Goal: Task Accomplishment & Management: Manage account settings

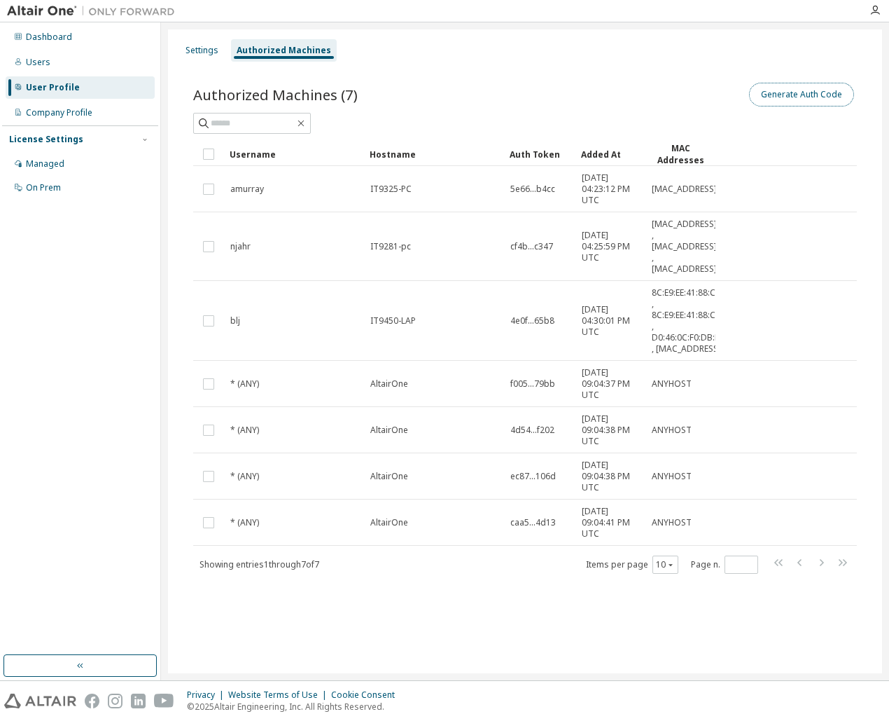
click at [826, 99] on button "Generate Auth Code" at bounding box center [801, 95] width 105 height 24
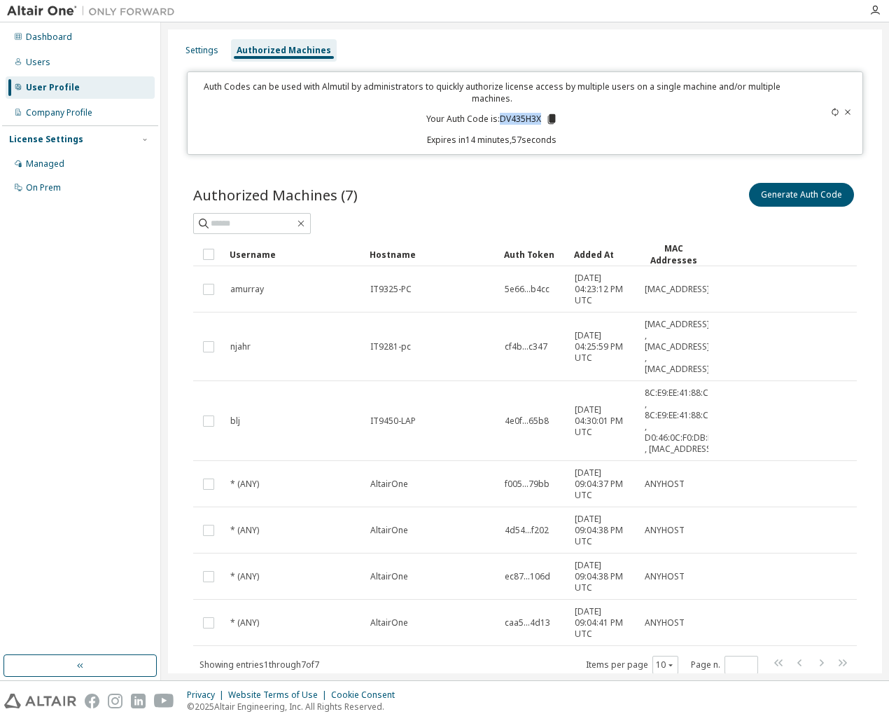
drag, startPoint x: 499, startPoint y: 116, endPoint x: 538, endPoint y: 120, distance: 38.7
click at [538, 120] on p "Your Auth Code is: DV435H3X" at bounding box center [492, 119] width 132 height 13
copy p "DV435H3X"
click at [477, 181] on div "Authorized Machines (7) Generate Auth Code" at bounding box center [525, 194] width 664 height 29
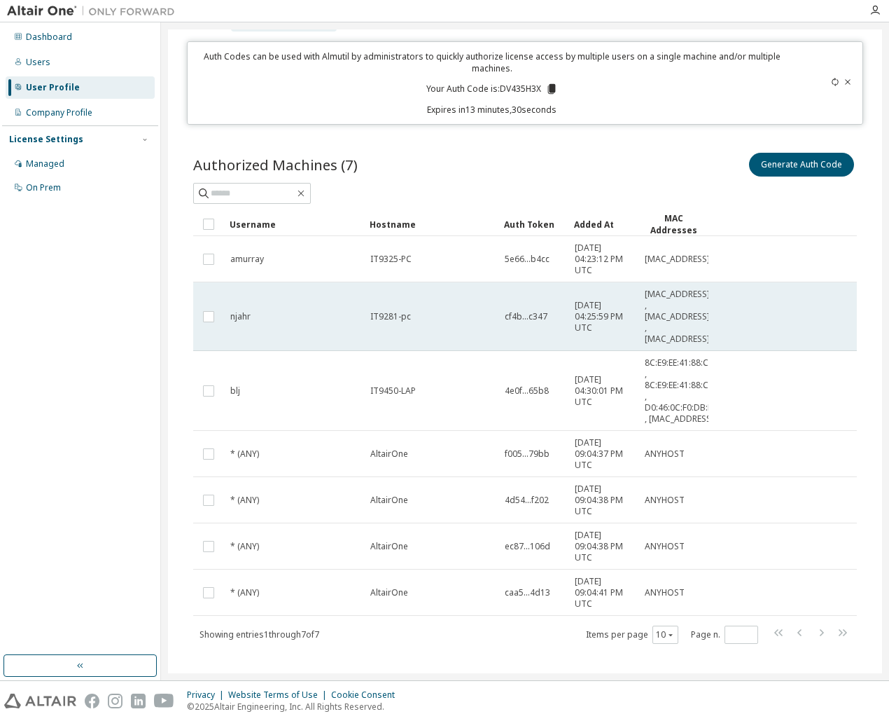
scroll to position [57, 0]
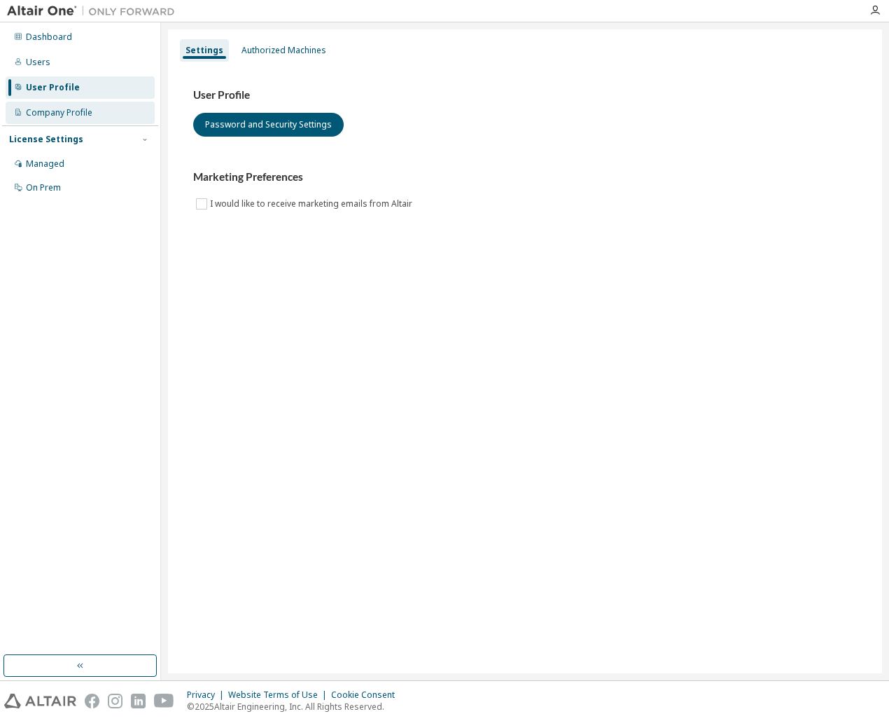
click at [62, 107] on div "Company Profile" at bounding box center [59, 112] width 67 height 11
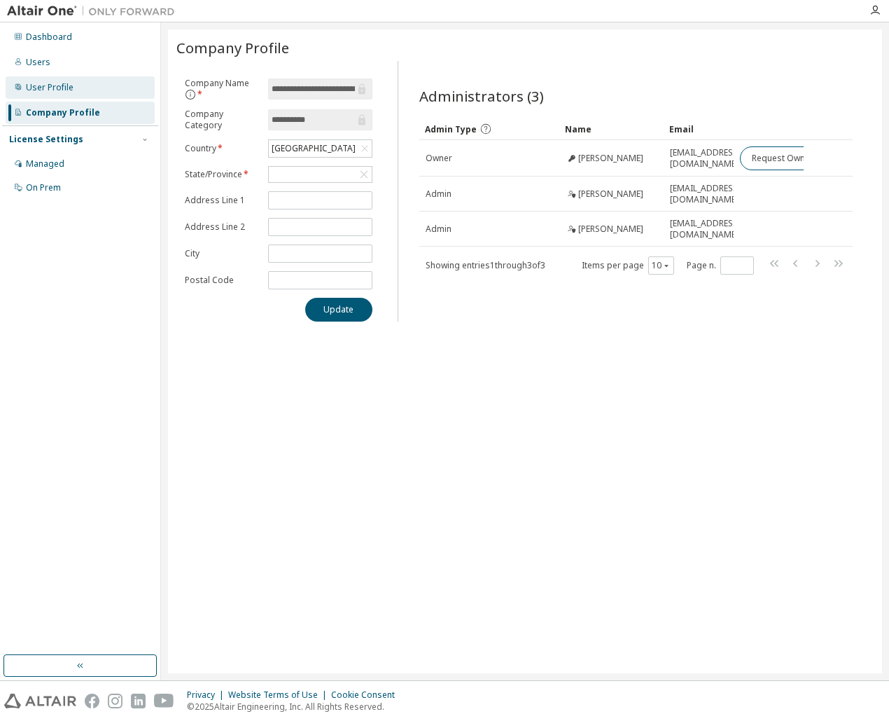
click at [74, 85] on div "User Profile" at bounding box center [80, 87] width 149 height 22
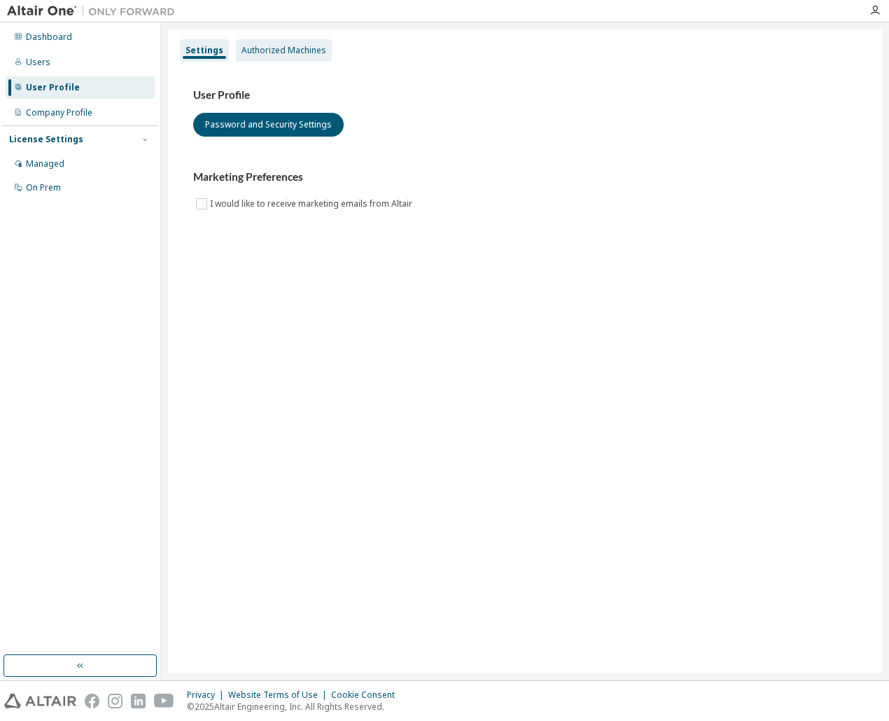
click at [269, 48] on div "Authorized Machines" at bounding box center [284, 50] width 85 height 11
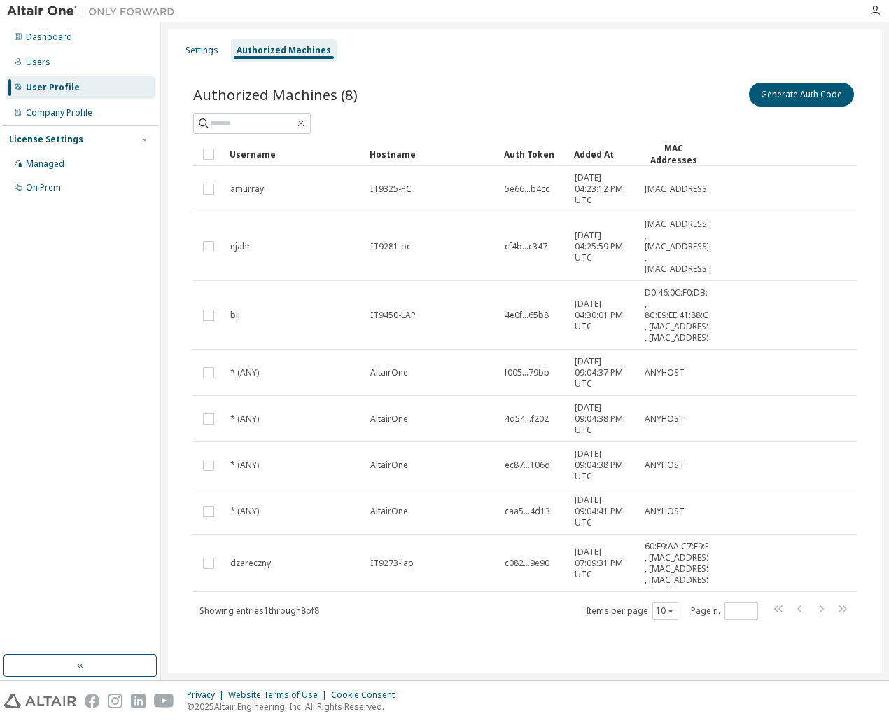
click at [141, 364] on div "Dashboard Users User Profile Company Profile License Settings Managed On Prem" at bounding box center [80, 339] width 156 height 628
click at [135, 296] on div "Dashboard Users User Profile Company Profile License Settings Managed On Prem" at bounding box center [80, 339] width 156 height 628
click at [155, 339] on div "Dashboard Users User Profile Company Profile License Settings Managed On Prem" at bounding box center [80, 339] width 156 height 628
click at [125, 341] on div "Dashboard Users User Profile Company Profile License Settings Managed On Prem" at bounding box center [80, 339] width 156 height 628
click at [115, 331] on div "Dashboard Users User Profile Company Profile License Settings Managed On Prem" at bounding box center [80, 339] width 156 height 628
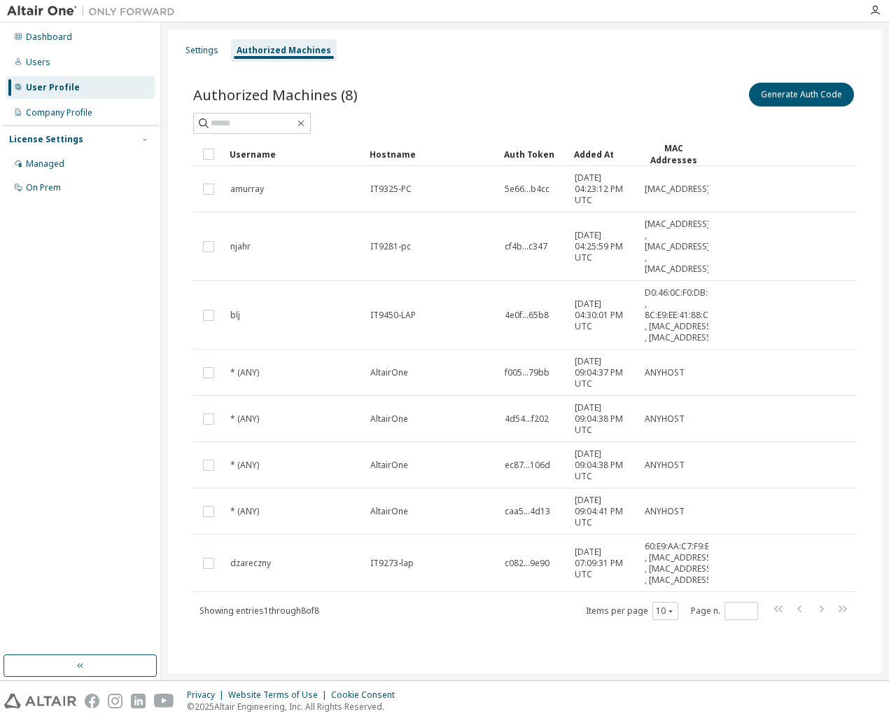
click at [114, 331] on div "Dashboard Users User Profile Company Profile License Settings Managed On Prem" at bounding box center [80, 339] width 156 height 628
click at [623, 64] on div "Authorized Machines (8) Generate Auth Code Clear Load Save Save As Field Operat…" at bounding box center [524, 360] width 697 height 594
